Goal: Transaction & Acquisition: Book appointment/travel/reservation

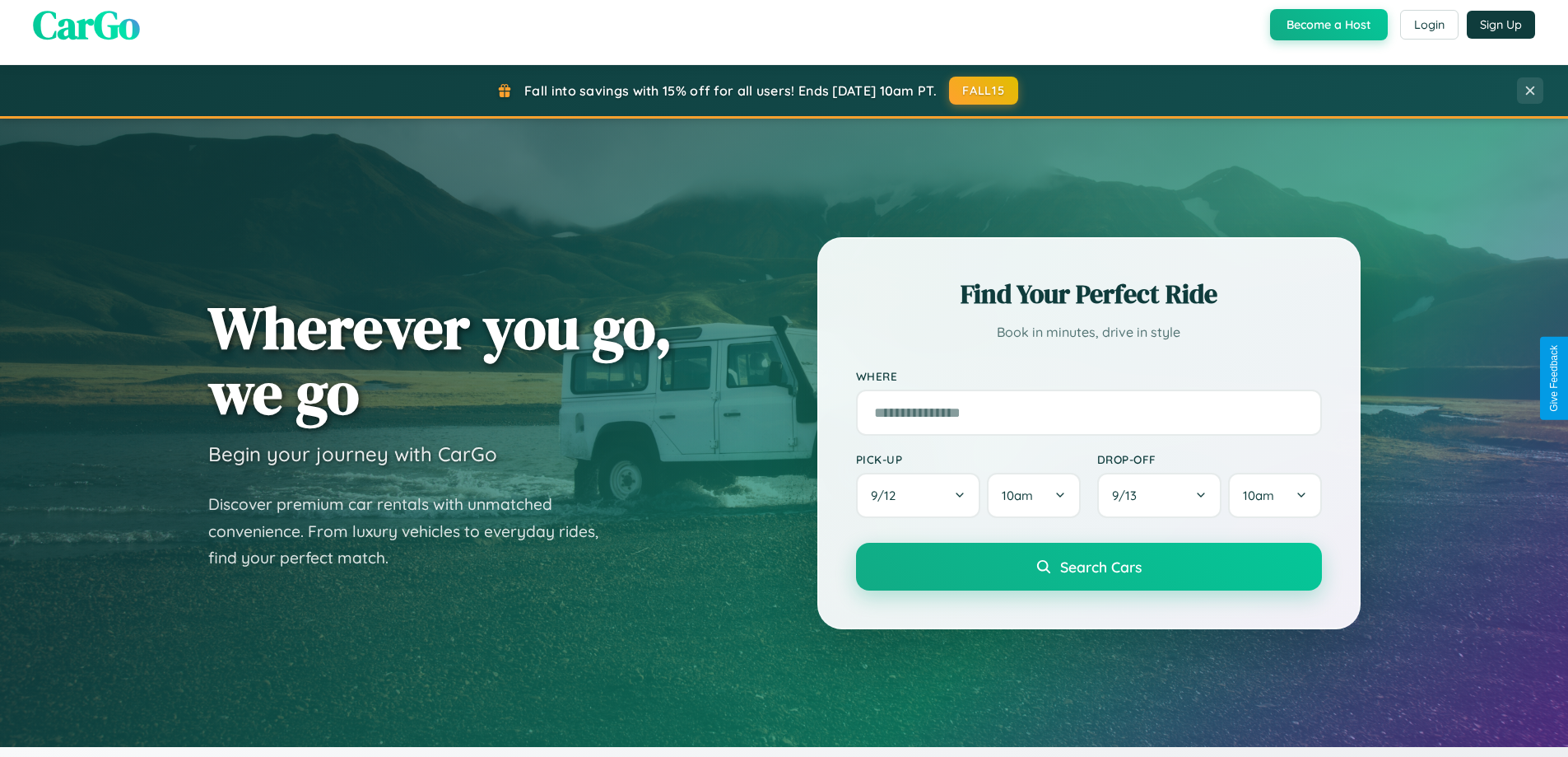
scroll to position [1134, 0]
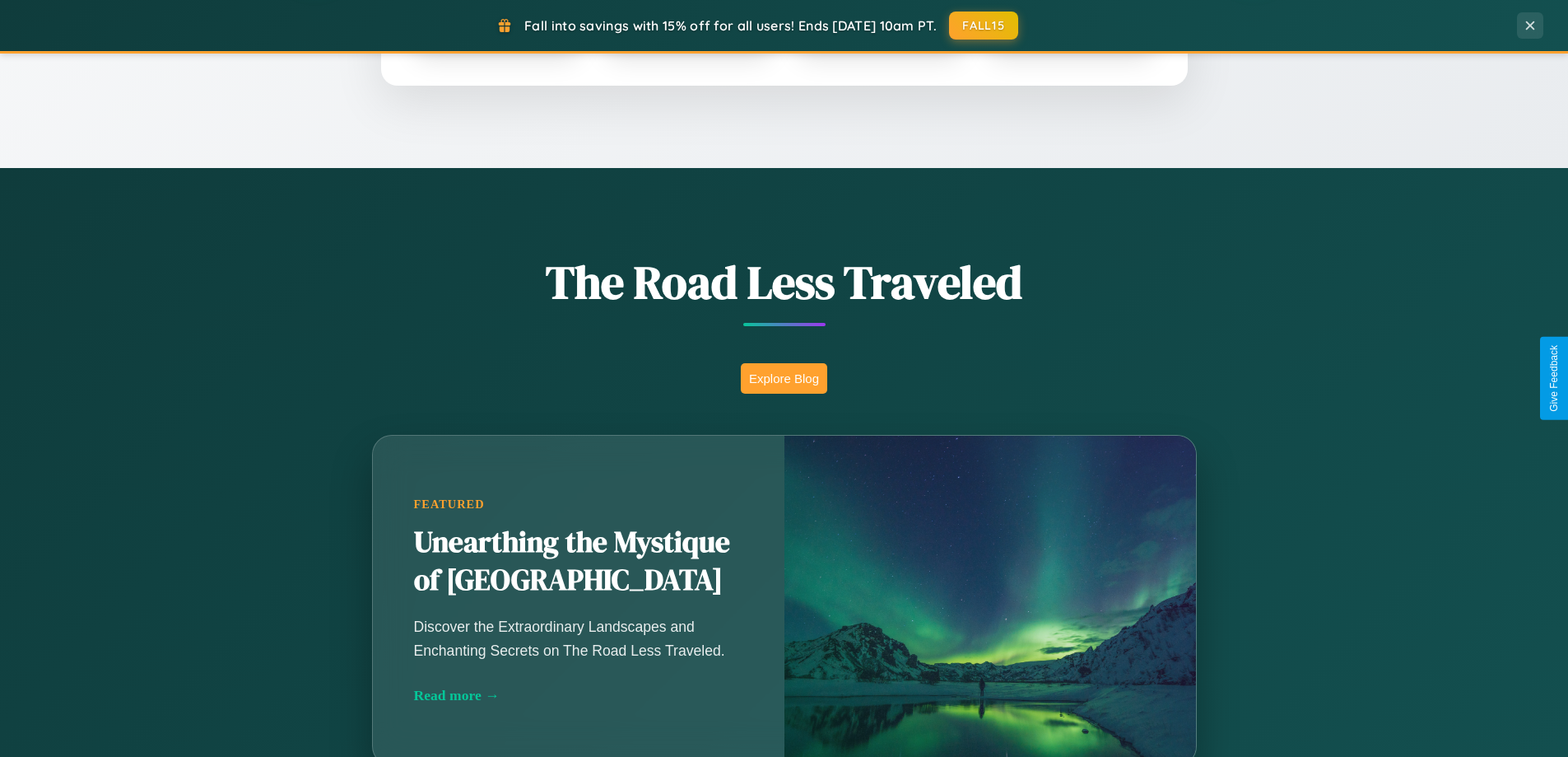
click at [784, 378] on button "Explore Blog" at bounding box center [784, 378] width 87 height 30
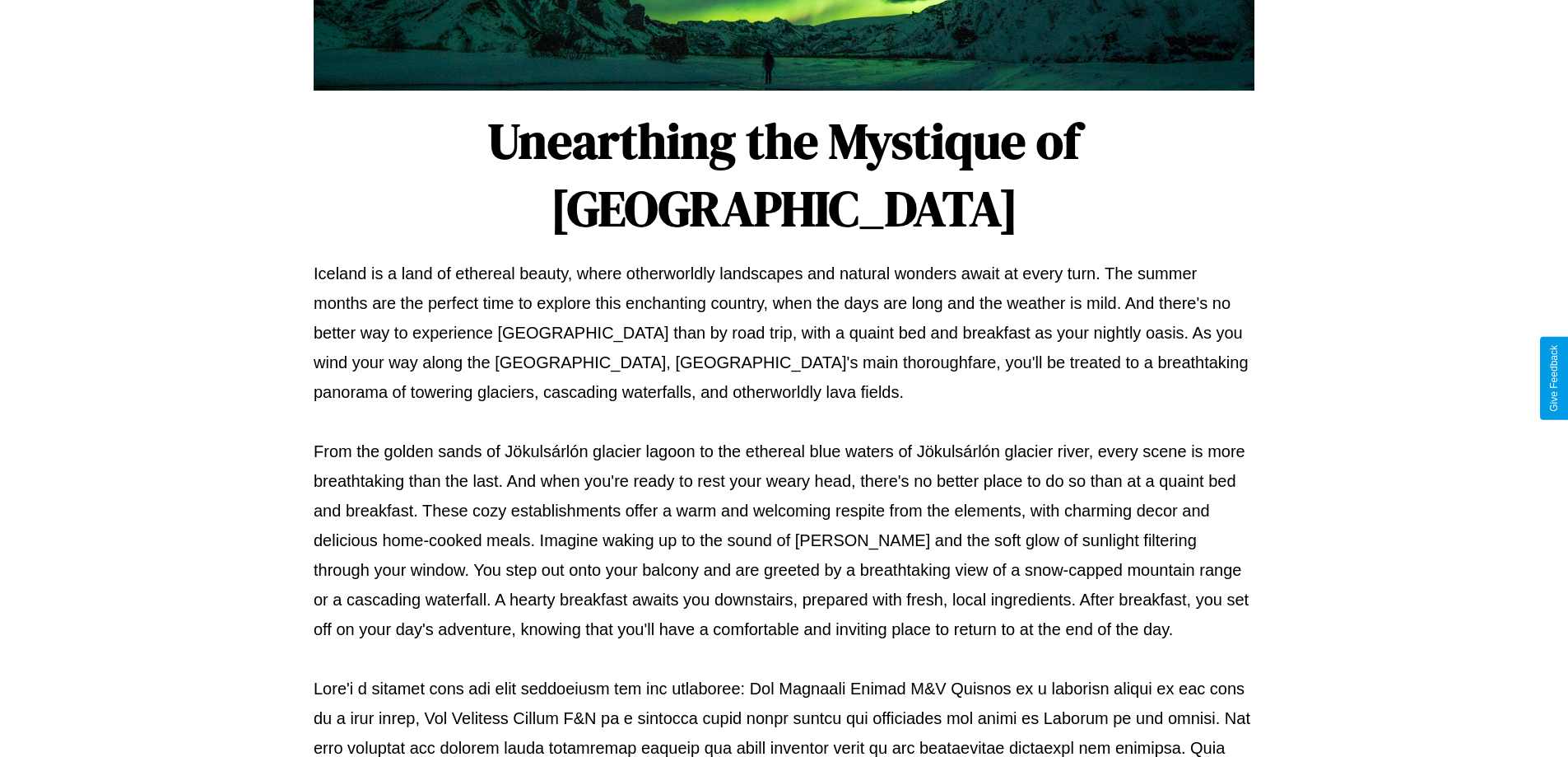
scroll to position [533, 0]
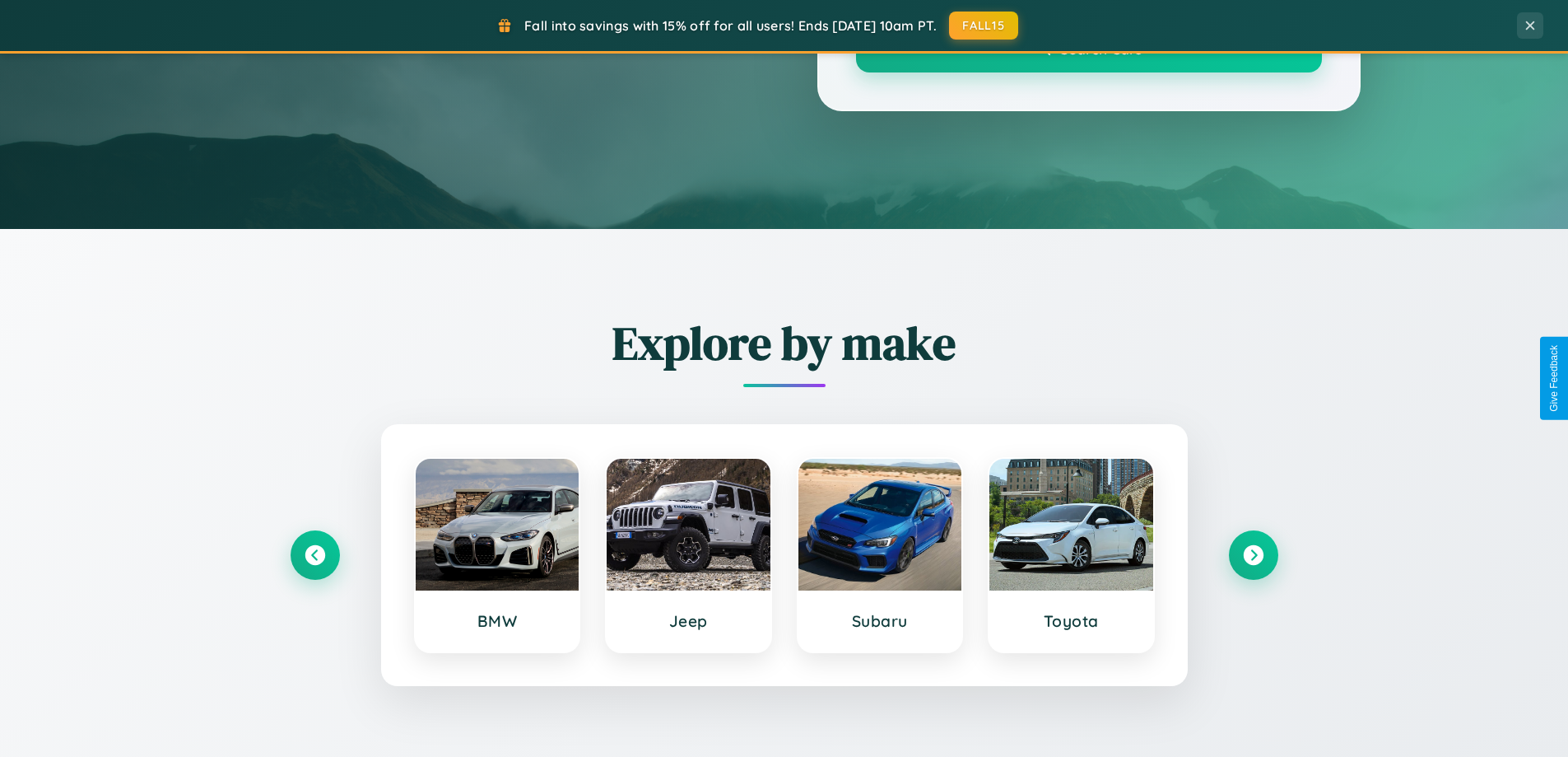
scroll to position [1134, 0]
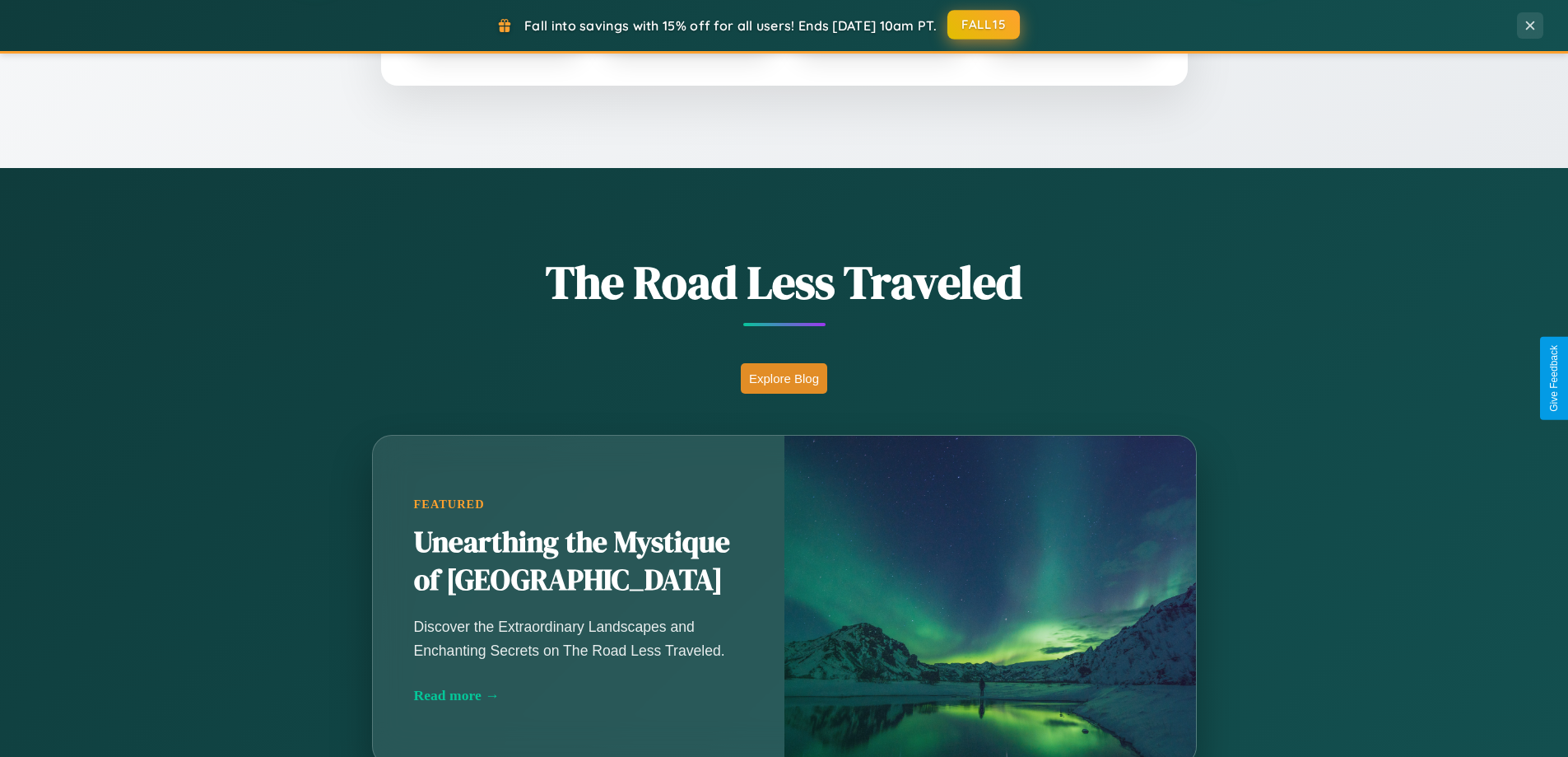
click at [984, 25] on button "FALL15" at bounding box center [983, 25] width 72 height 30
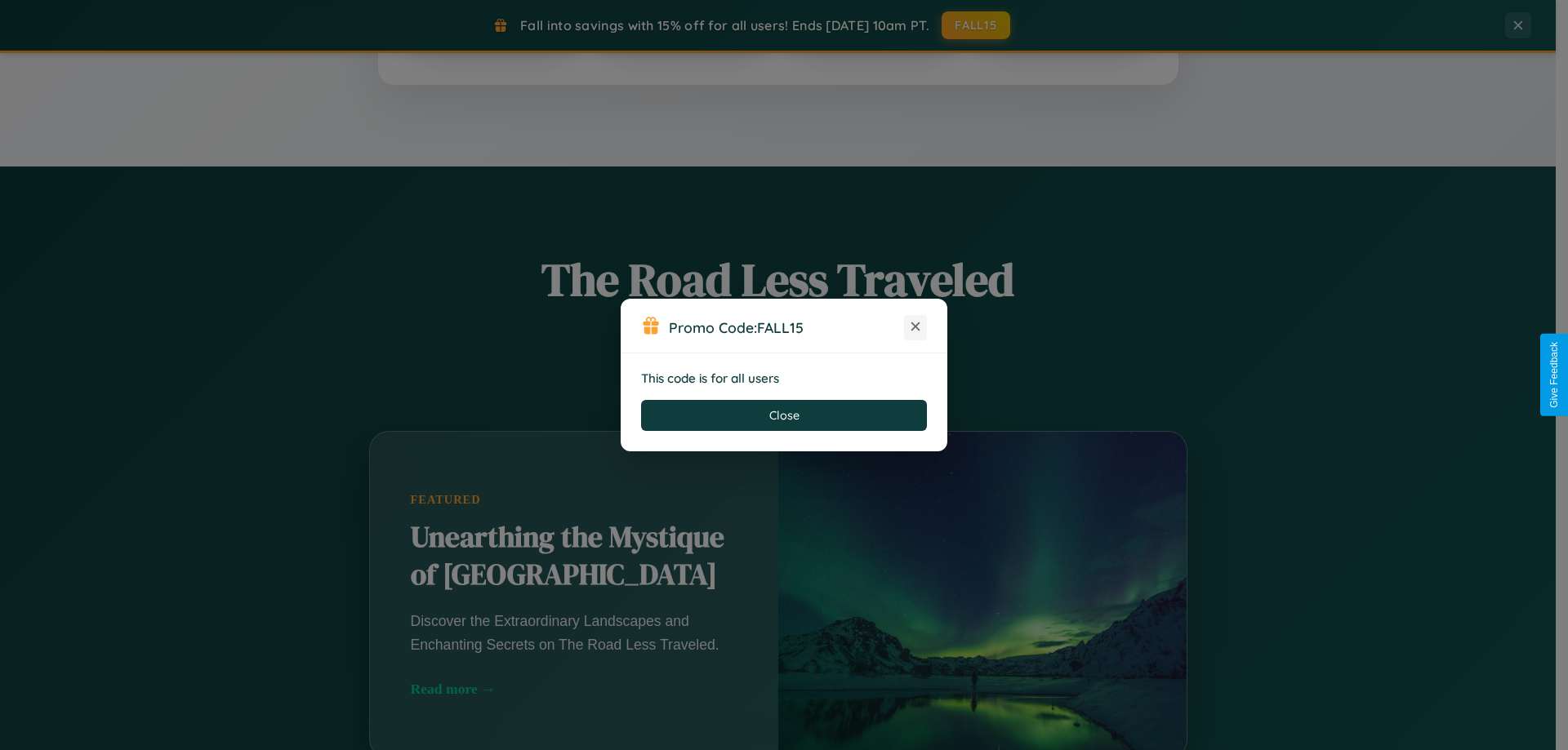
click at [916, 327] on icon at bounding box center [915, 326] width 16 height 16
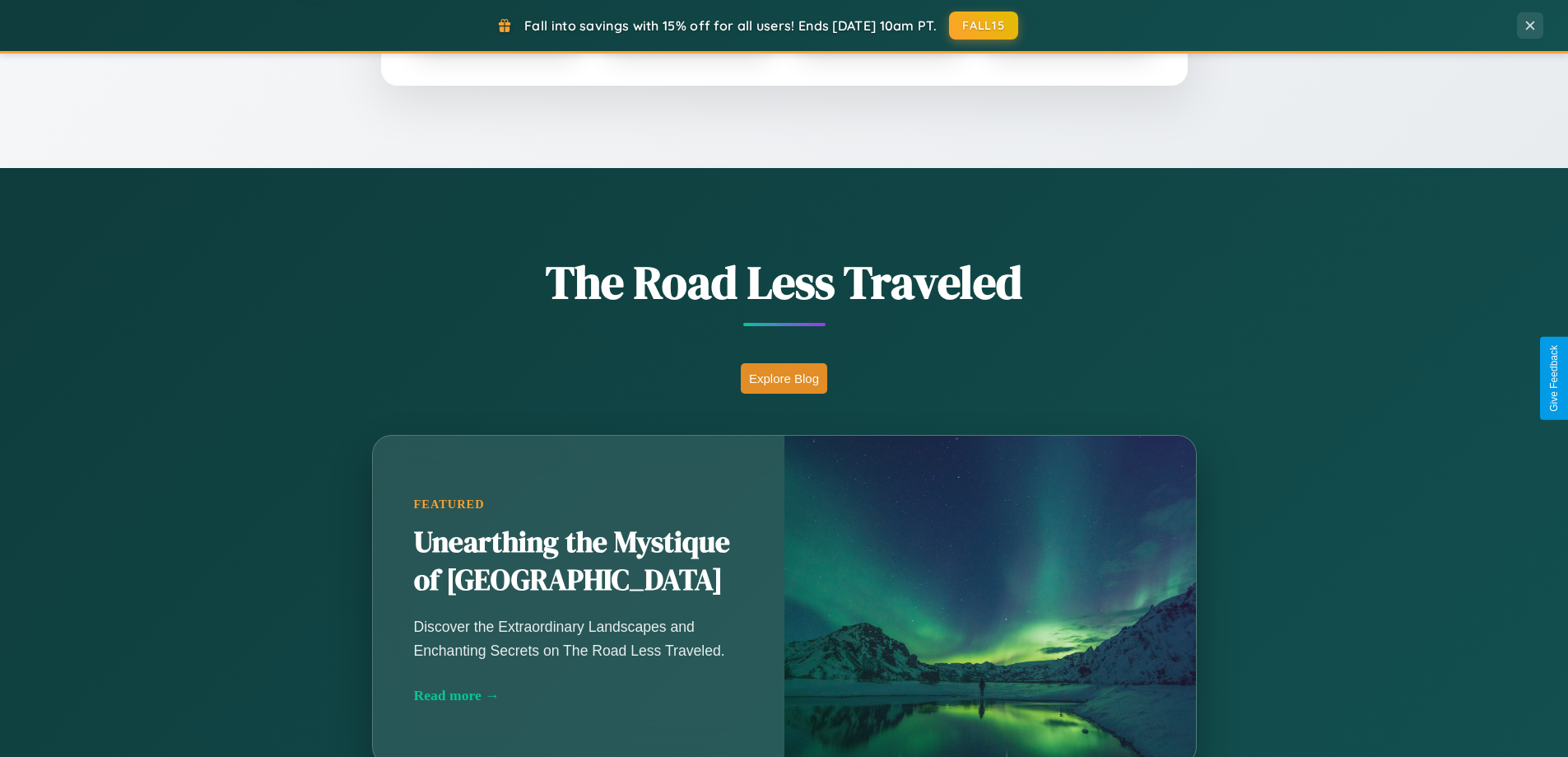
scroll to position [0, 0]
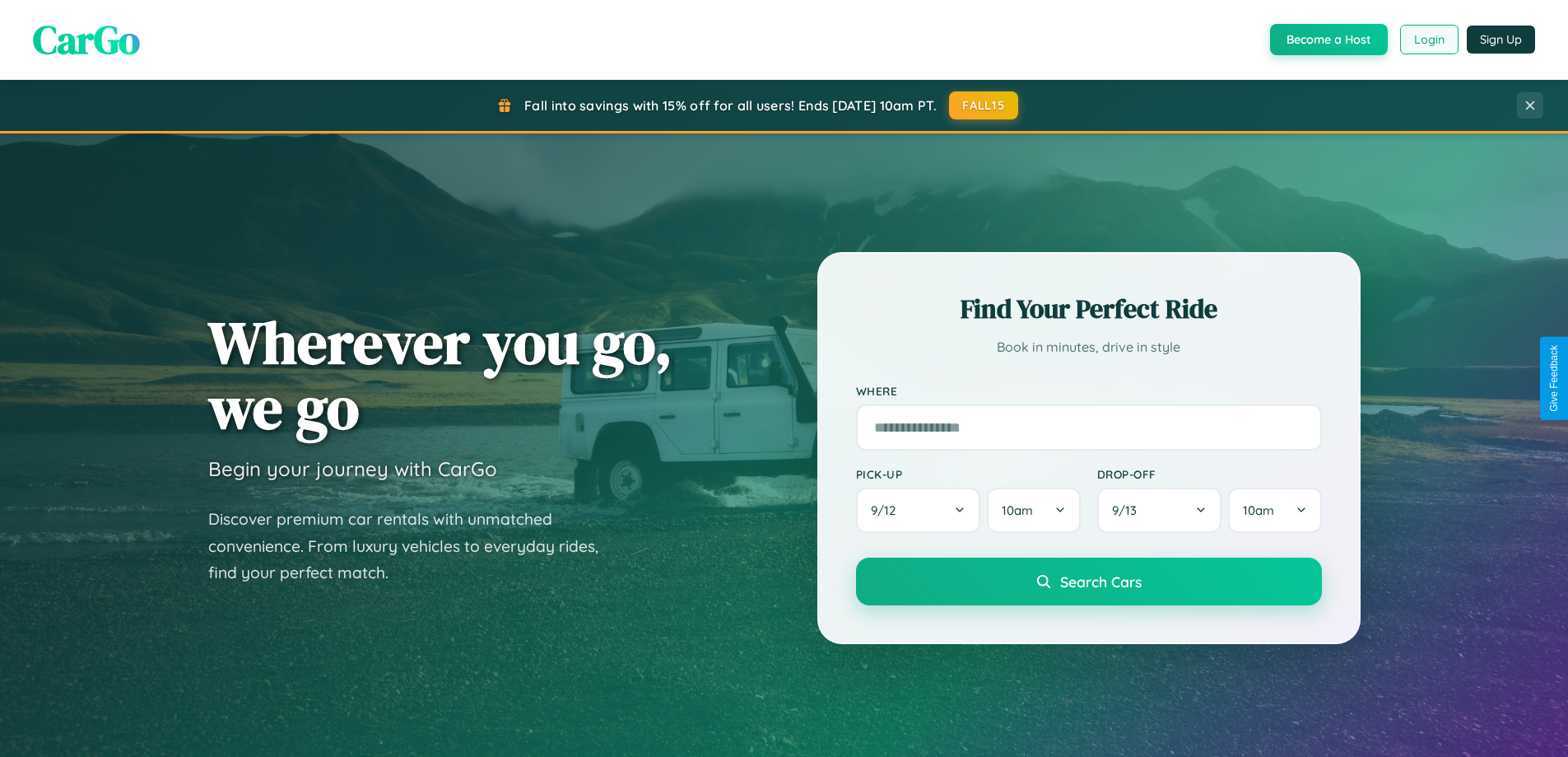
click at [1428, 40] on button "Login" at bounding box center [1429, 40] width 58 height 30
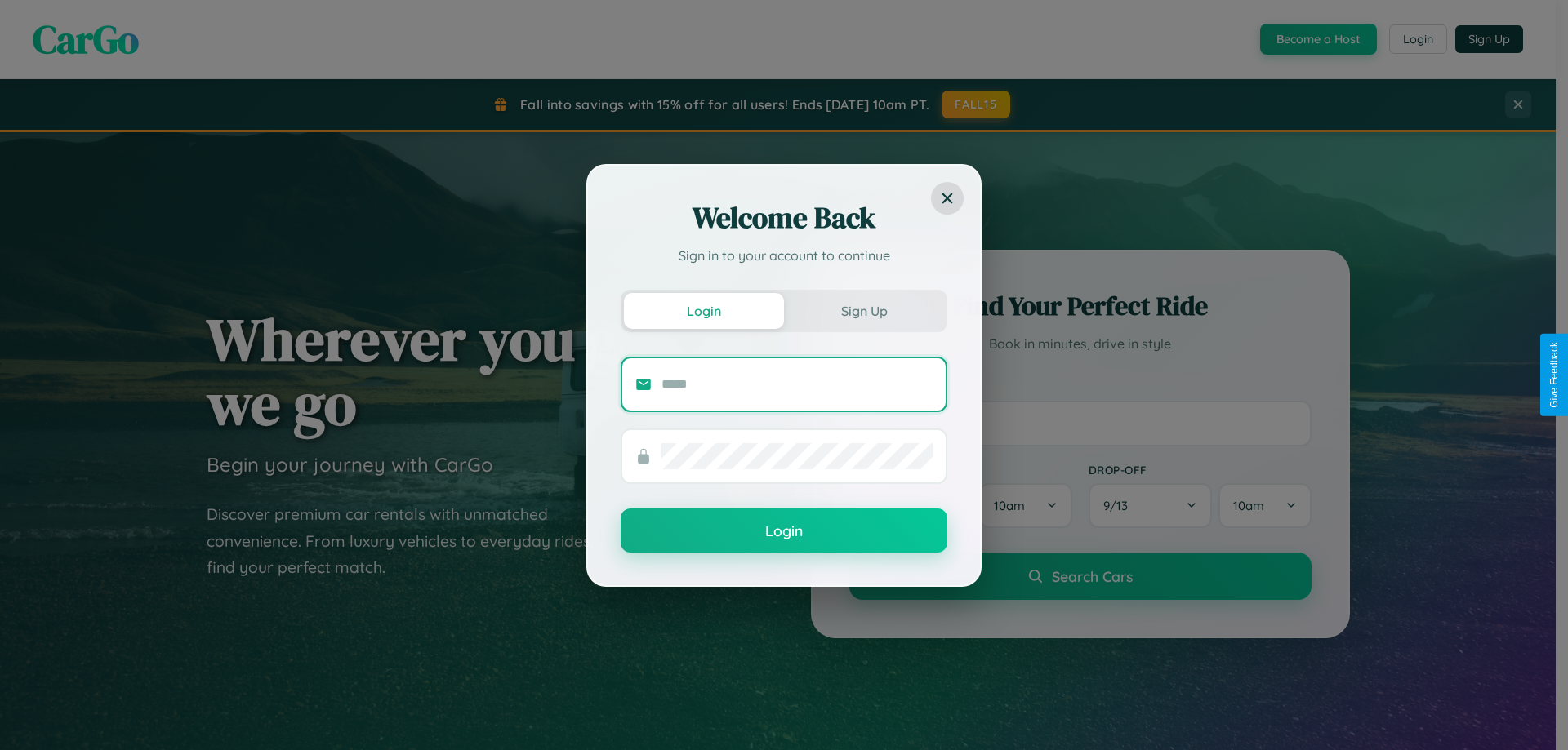
click at [797, 383] on input "text" at bounding box center [797, 384] width 272 height 26
type input "**********"
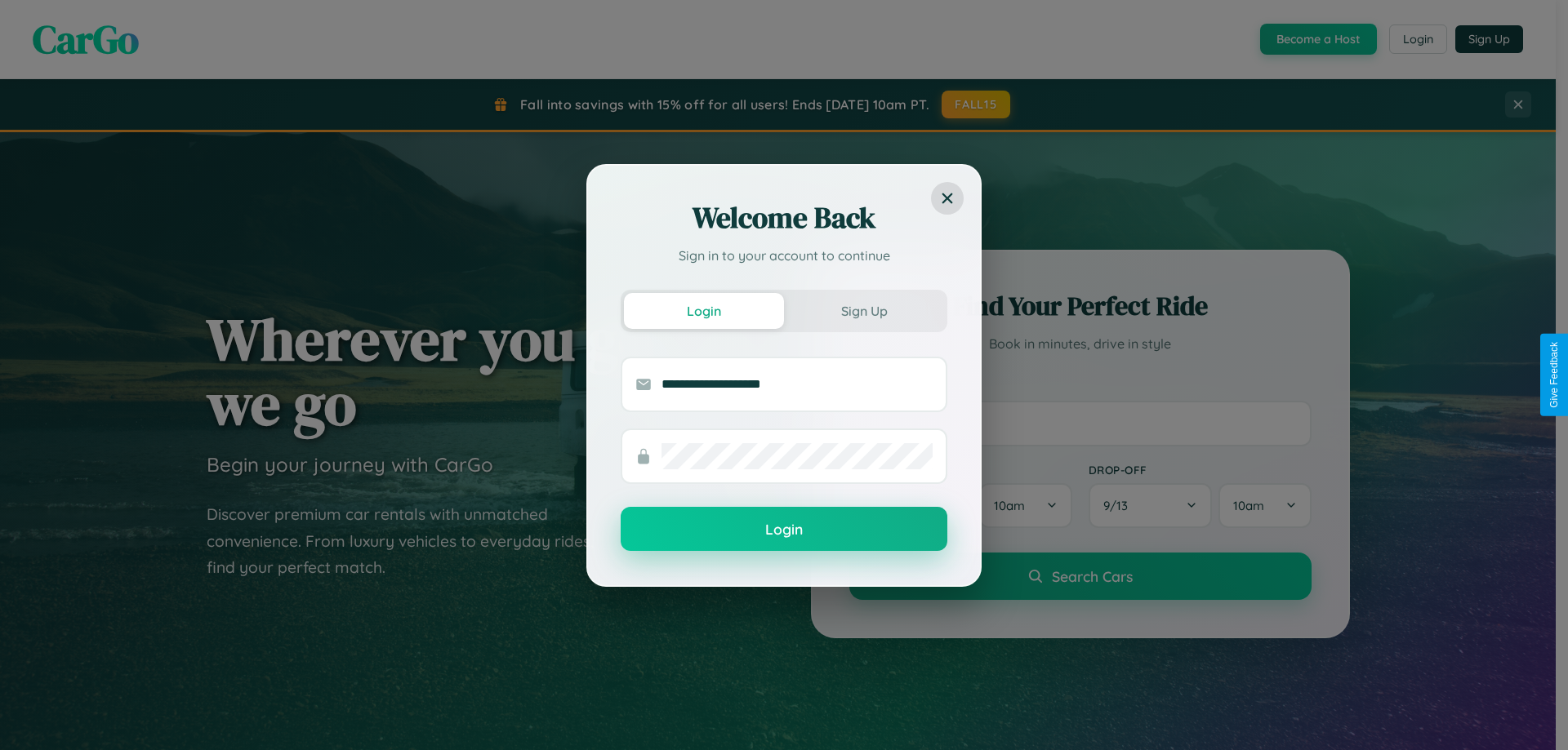
click at [784, 530] on button "Login" at bounding box center [784, 529] width 327 height 44
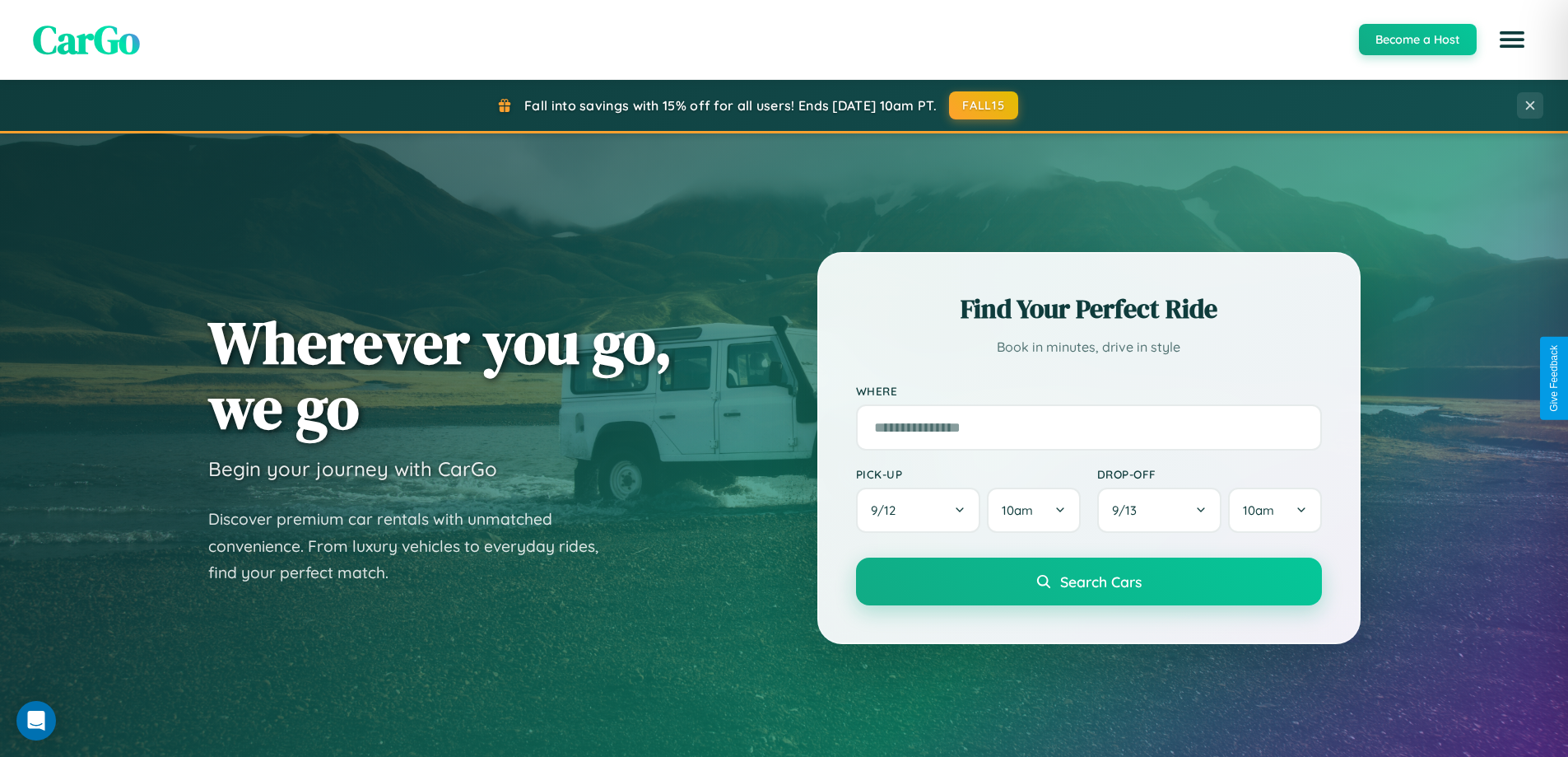
scroll to position [2647, 0]
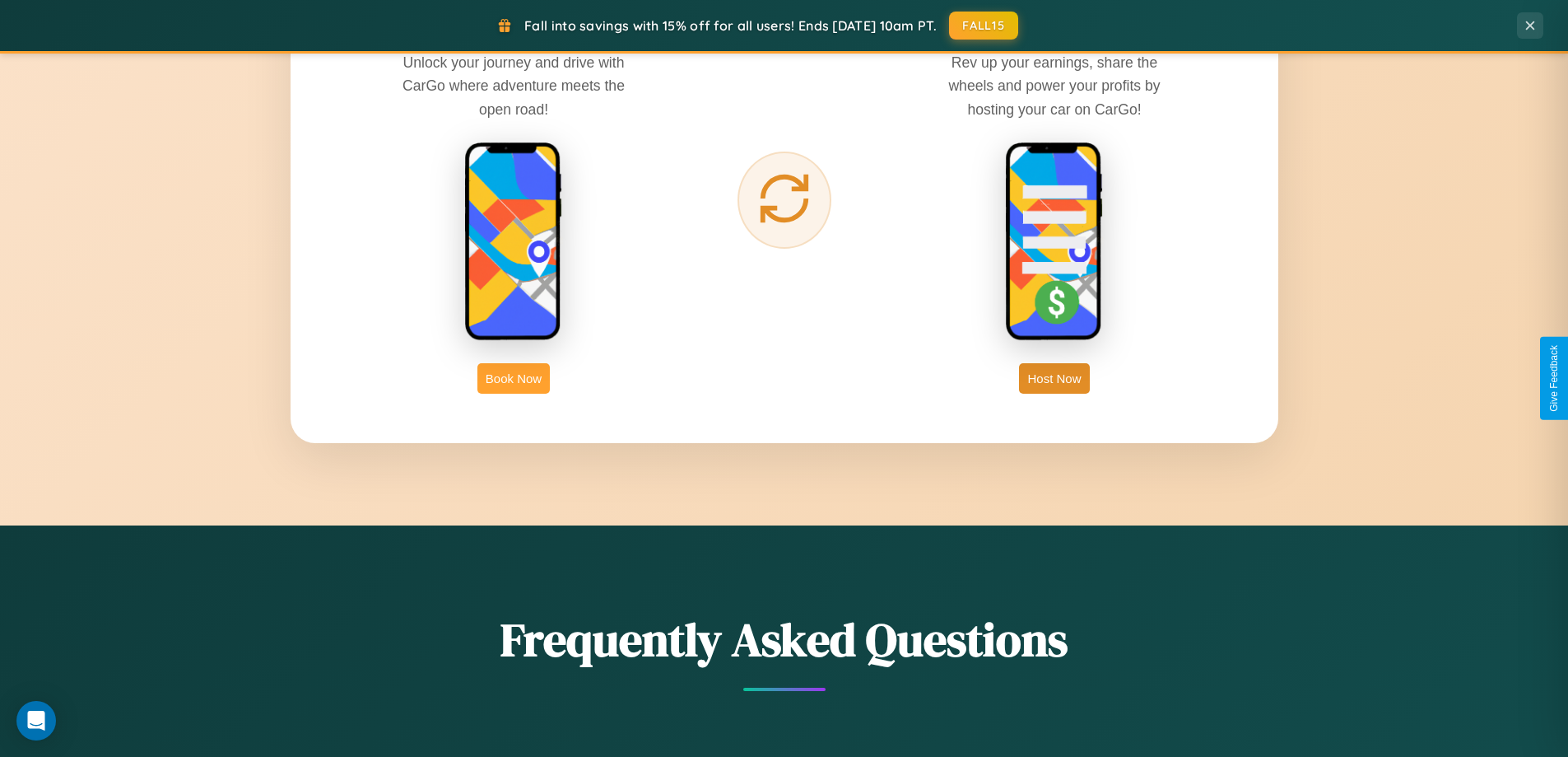
click at [514, 378] on button "Book Now" at bounding box center [514, 378] width 72 height 30
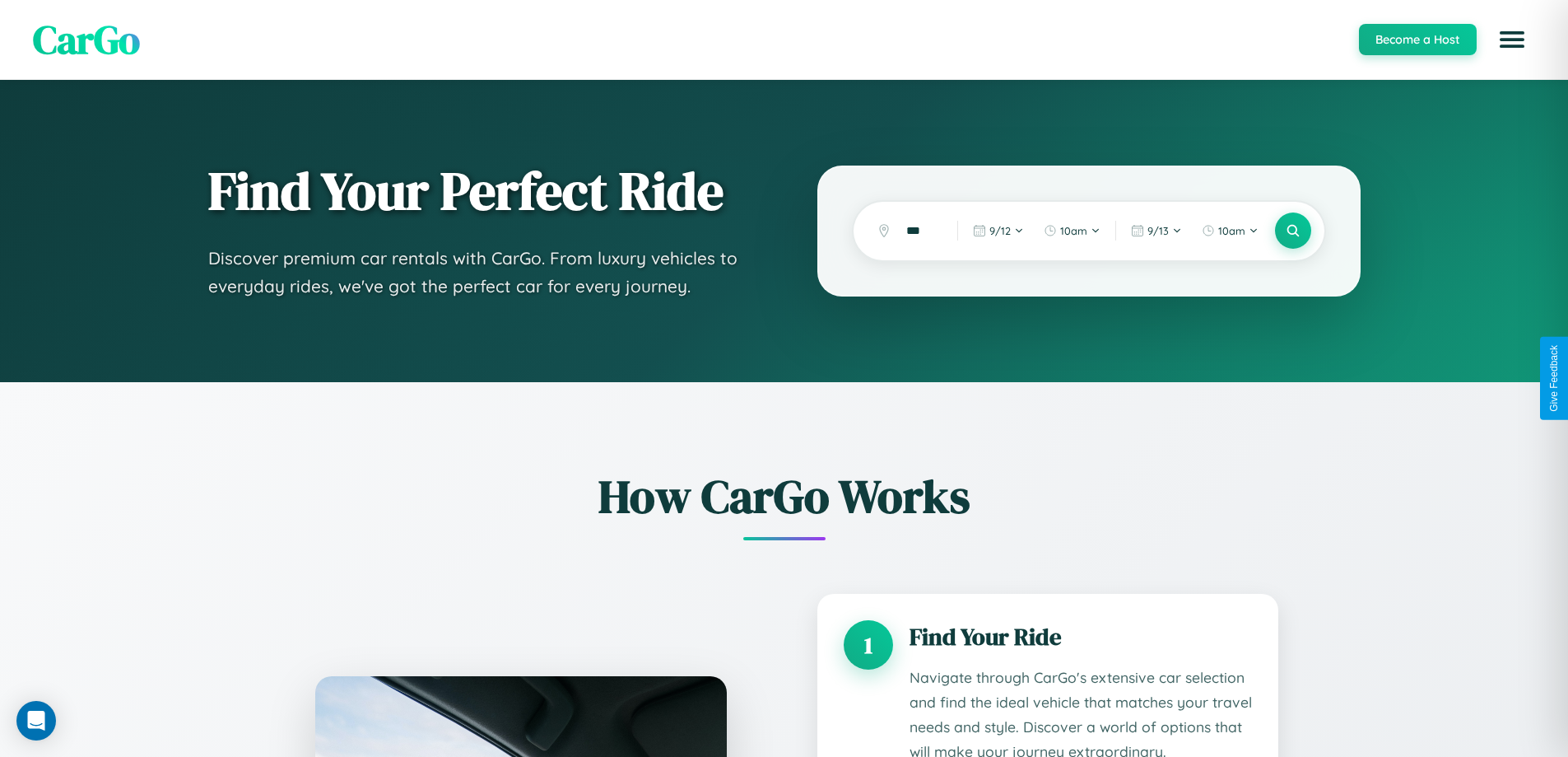
scroll to position [2073, 0]
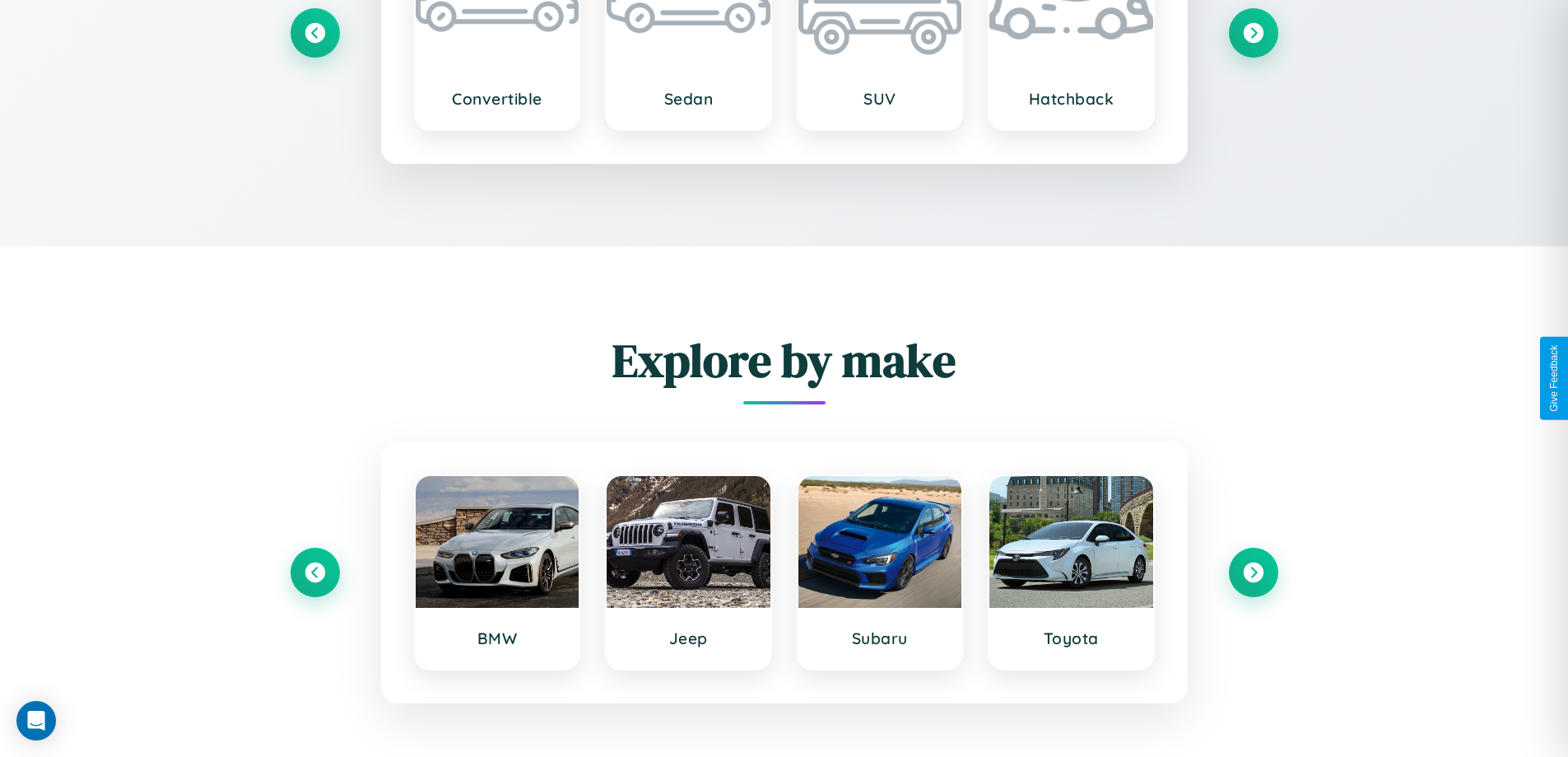
click at [1253, 732] on div "Explore by make BMW Jeep Subaru Toyota" at bounding box center [784, 516] width 1568 height 540
type input "****"
